Goal: Navigation & Orientation: Find specific page/section

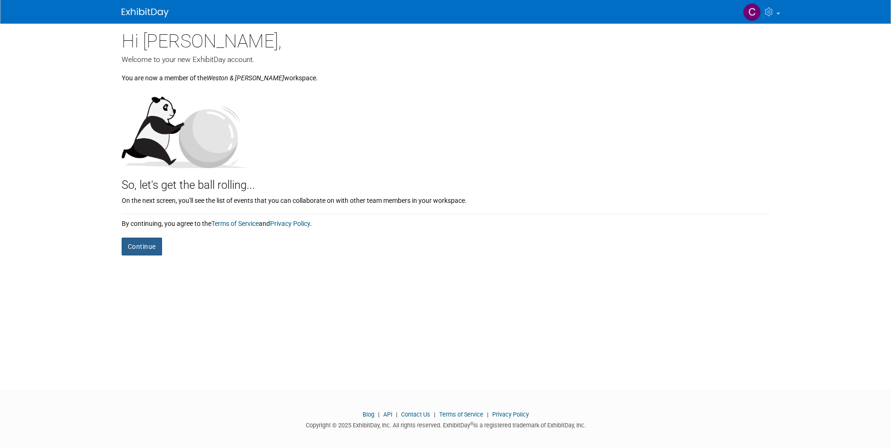
click at [142, 245] on button "Continue" at bounding box center [142, 247] width 40 height 18
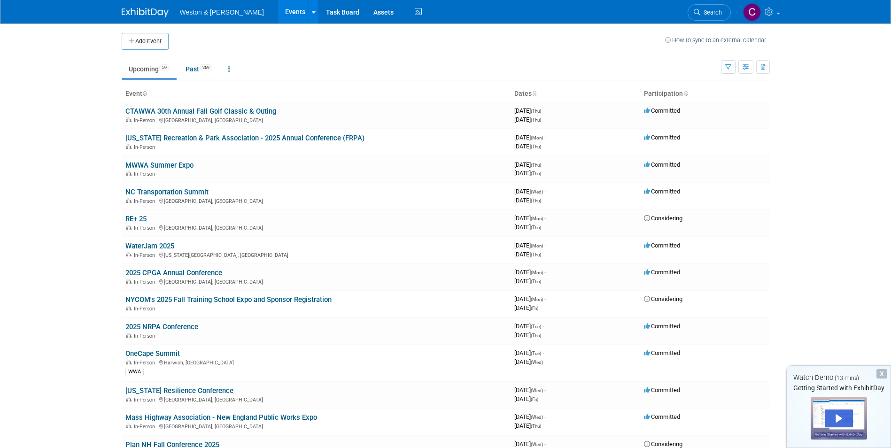
click at [129, 12] on img at bounding box center [145, 12] width 47 height 9
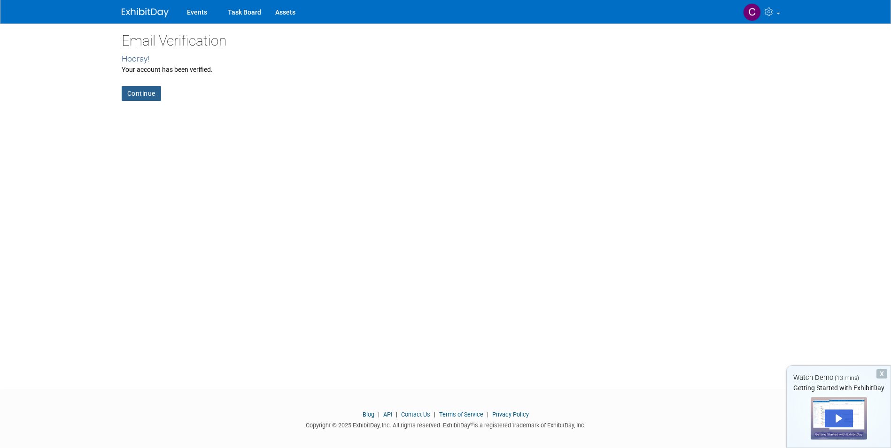
click at [141, 94] on link "Continue" at bounding box center [141, 93] width 39 height 15
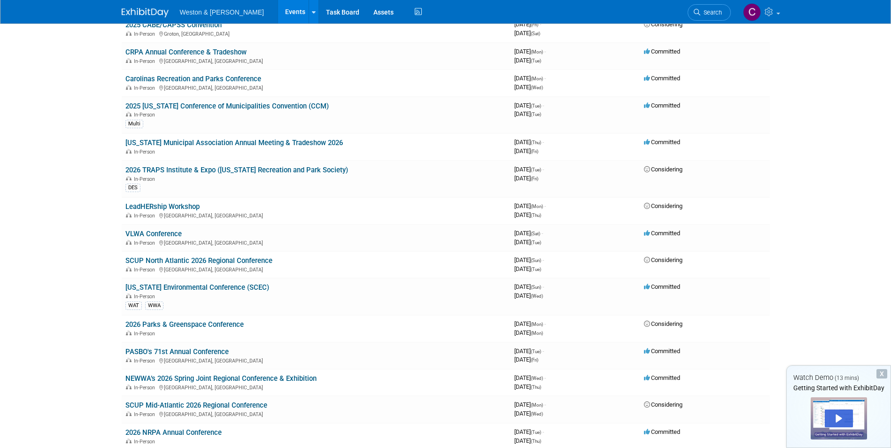
scroll to position [1033, 0]
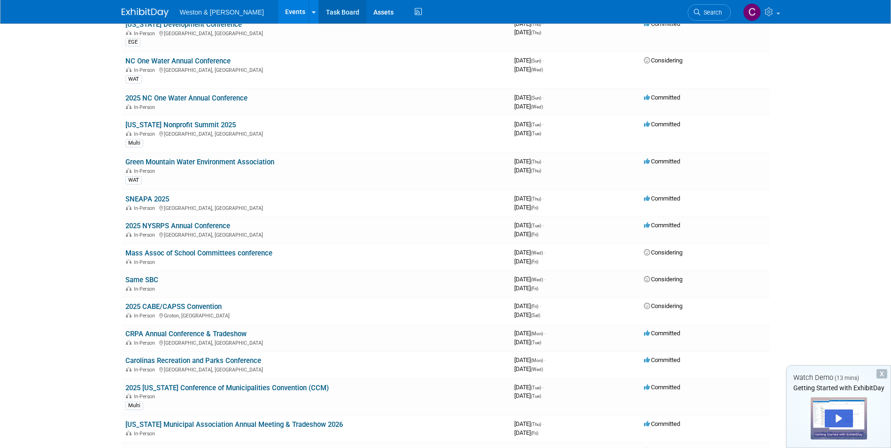
click at [319, 8] on link "Task Board" at bounding box center [342, 11] width 47 height 23
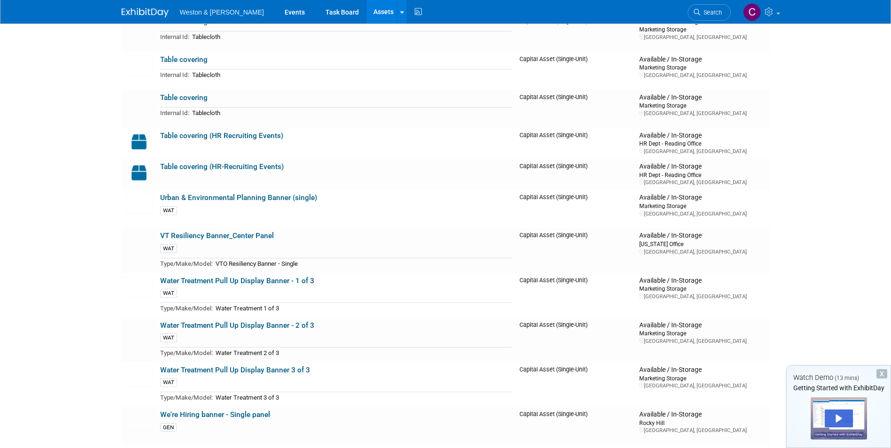
scroll to position [2506, 0]
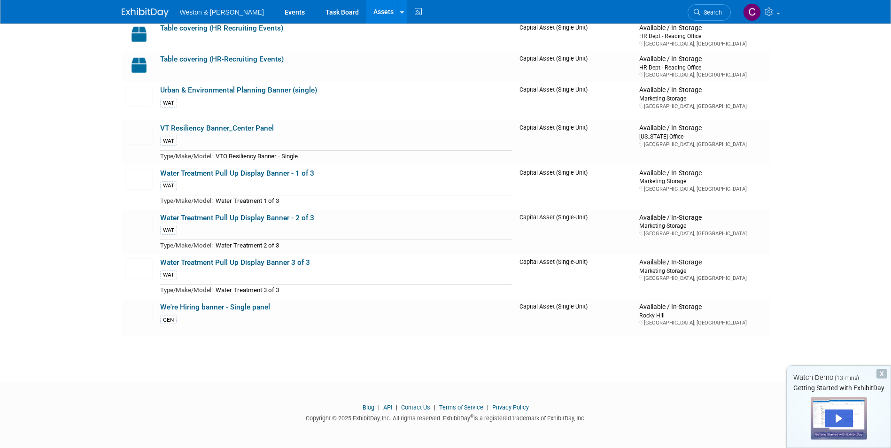
click at [198, 14] on span "Weston & [PERSON_NAME]" at bounding box center [222, 12] width 84 height 8
click at [278, 8] on link "Events" at bounding box center [295, 11] width 34 height 23
